Goal: Check status: Check status

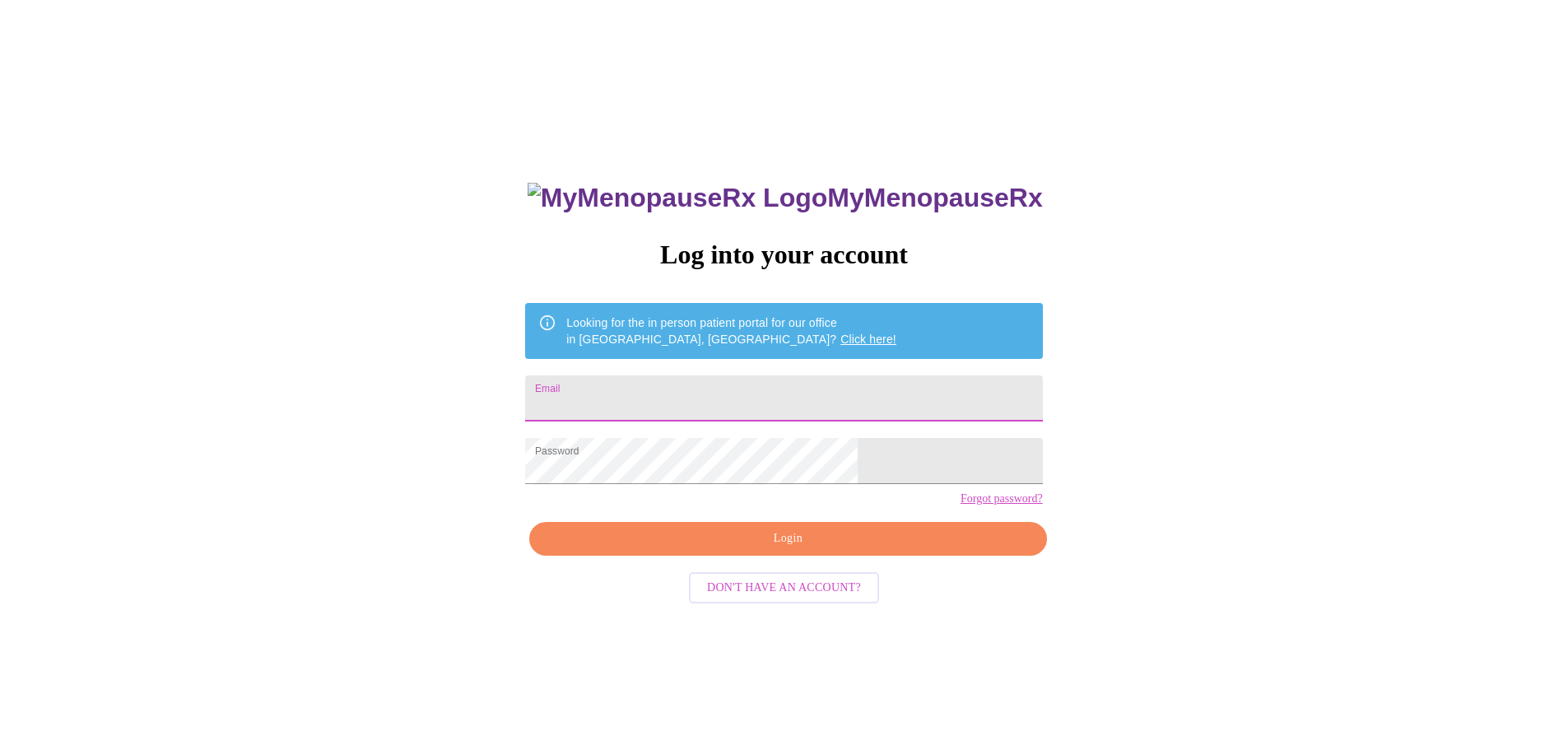
click at [713, 392] on input "Email" at bounding box center [784, 398] width 517 height 46
type input "[EMAIL_ADDRESS][DOMAIN_NAME]"
click at [798, 548] on span "Login" at bounding box center [788, 539] width 479 height 21
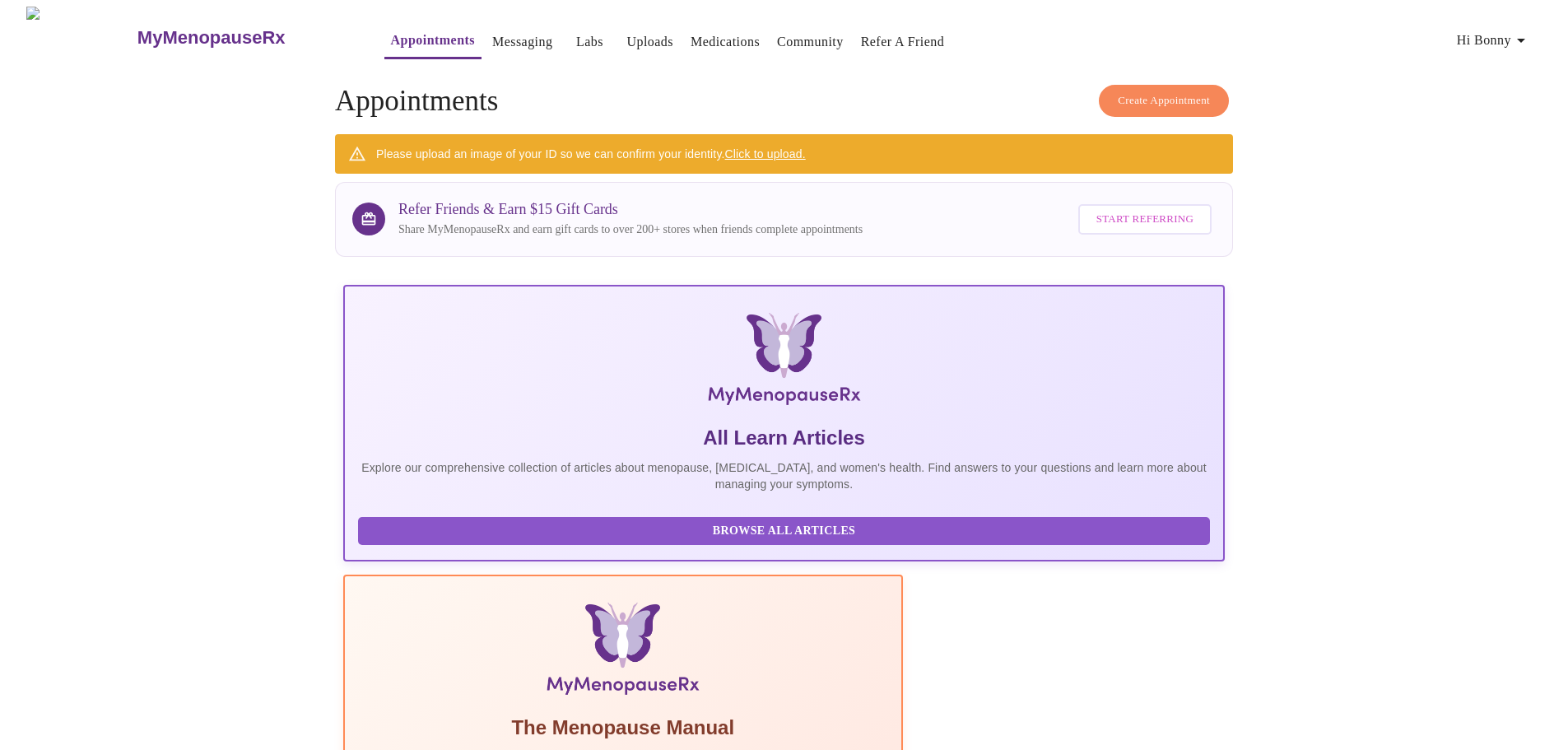
click at [392, 40] on link "Appointments" at bounding box center [433, 40] width 84 height 23
click at [493, 42] on link "Messaging" at bounding box center [522, 42] width 60 height 23
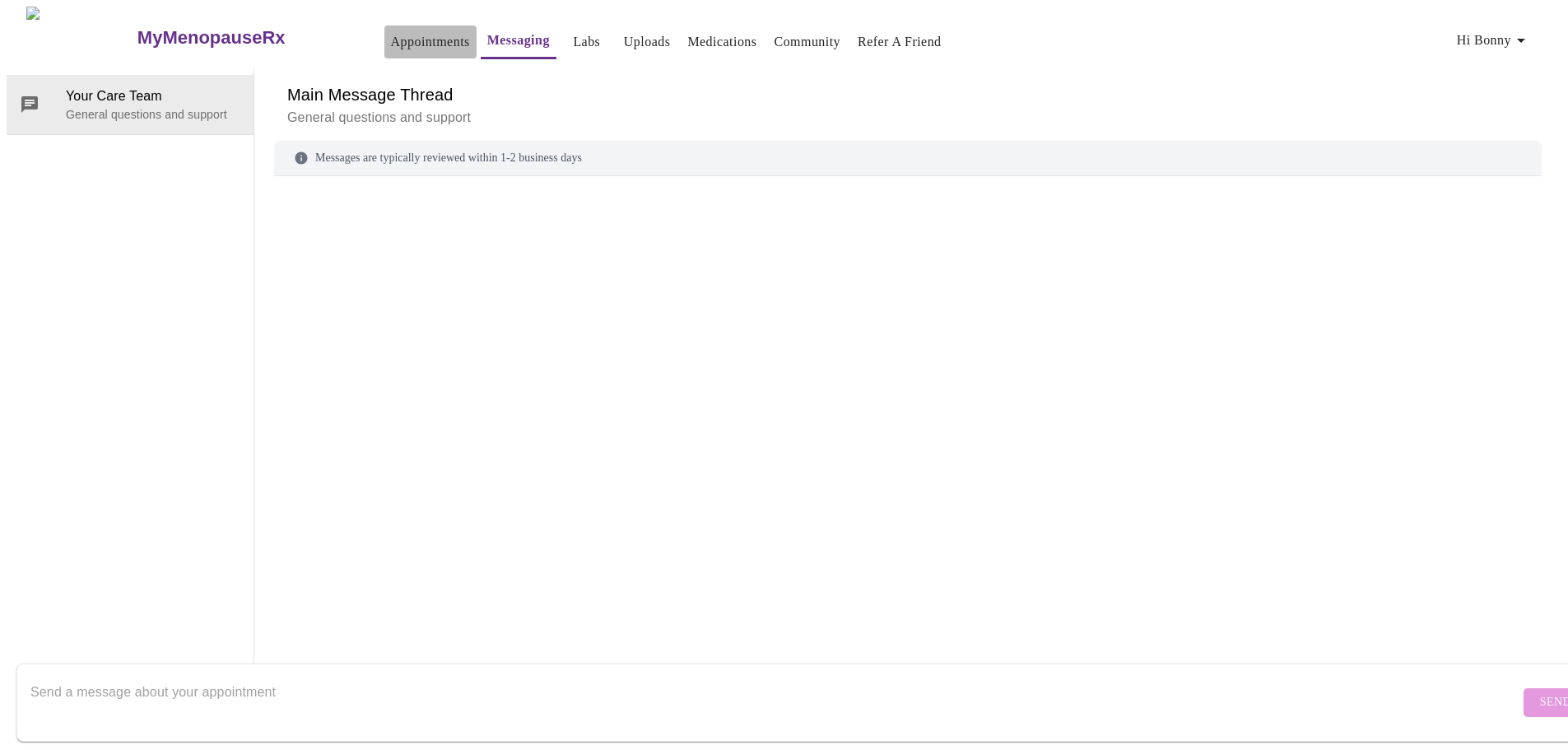
click at [391, 39] on link "Appointments" at bounding box center [430, 42] width 79 height 23
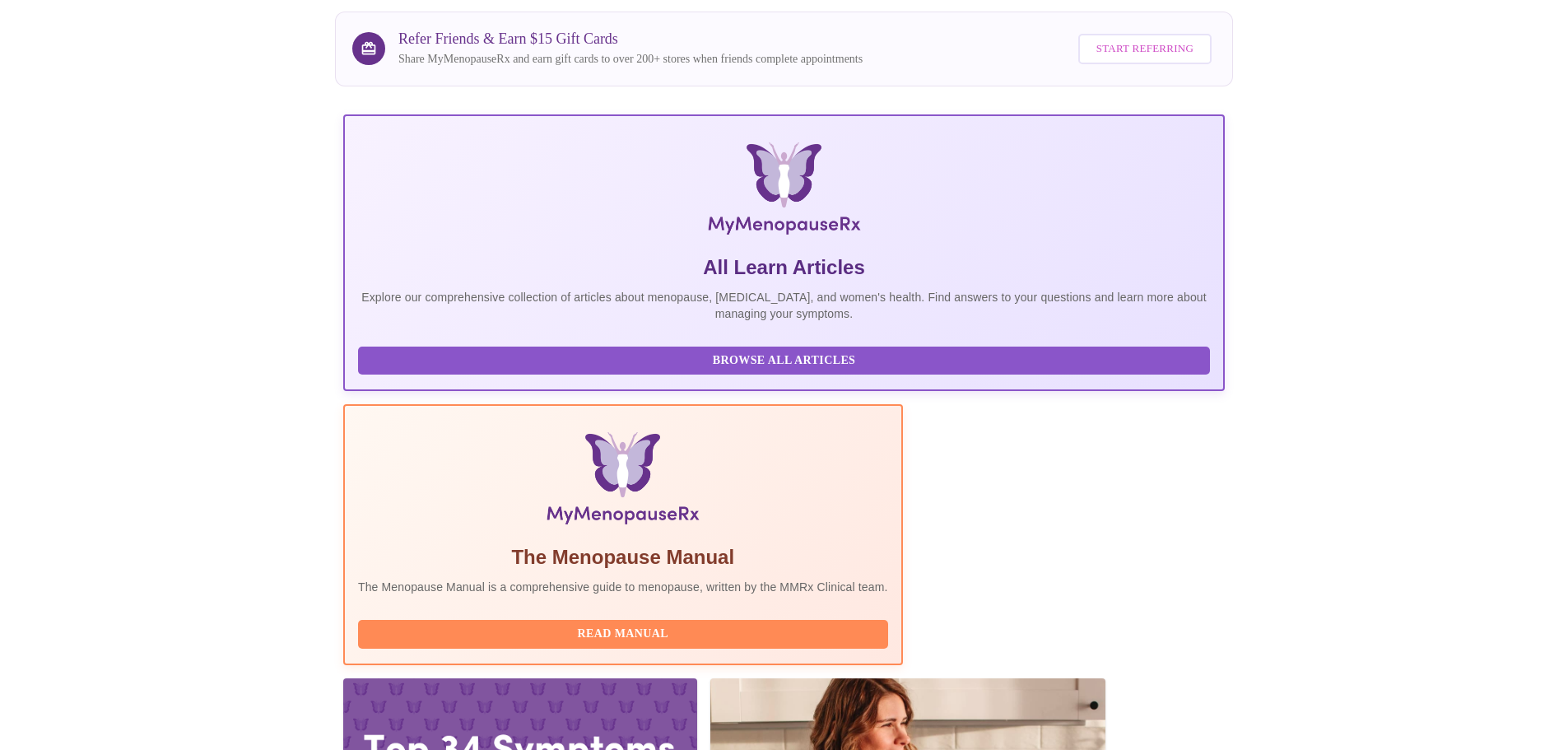
scroll to position [151, 0]
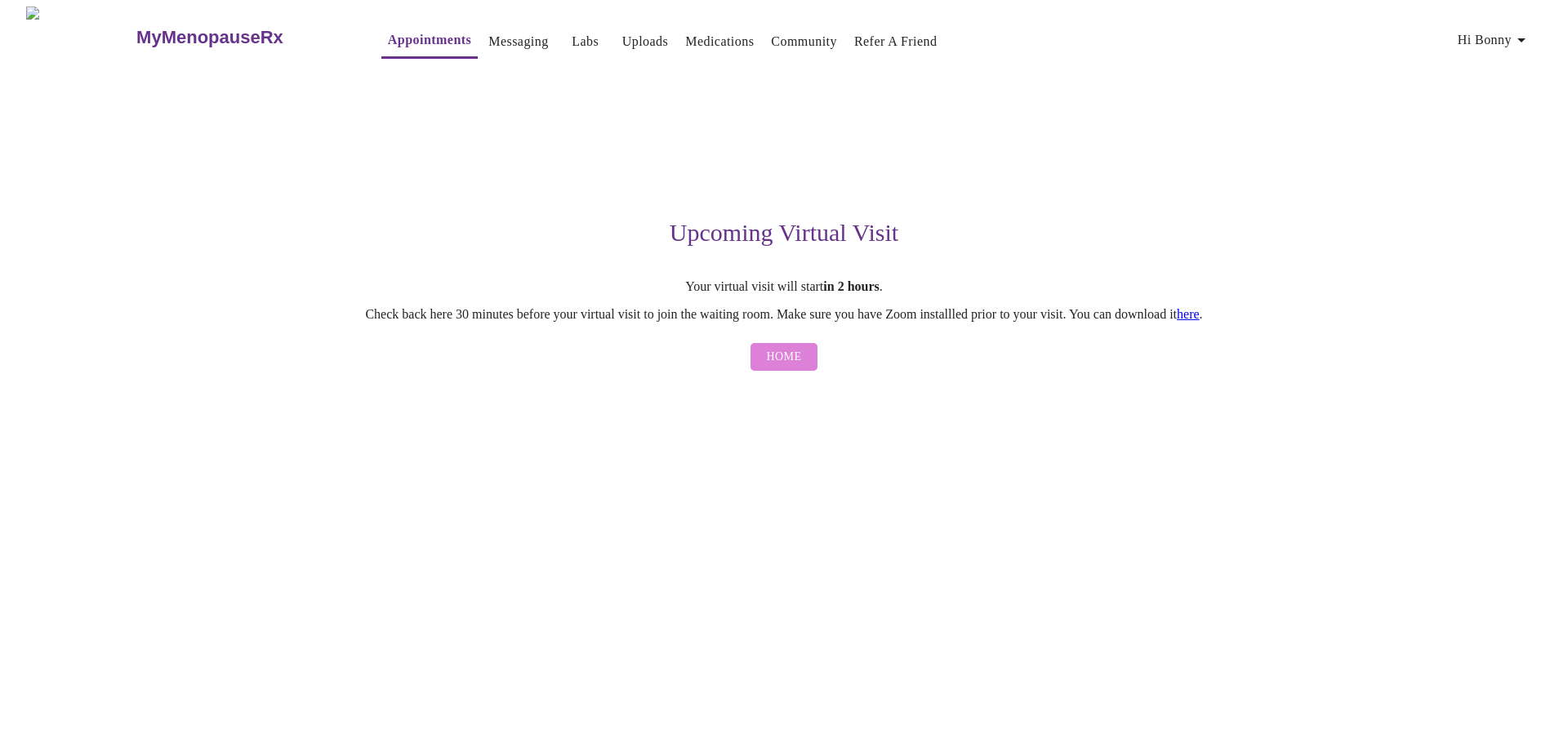
click at [791, 365] on span "Home" at bounding box center [784, 357] width 35 height 21
